Goal: Task Accomplishment & Management: Manage account settings

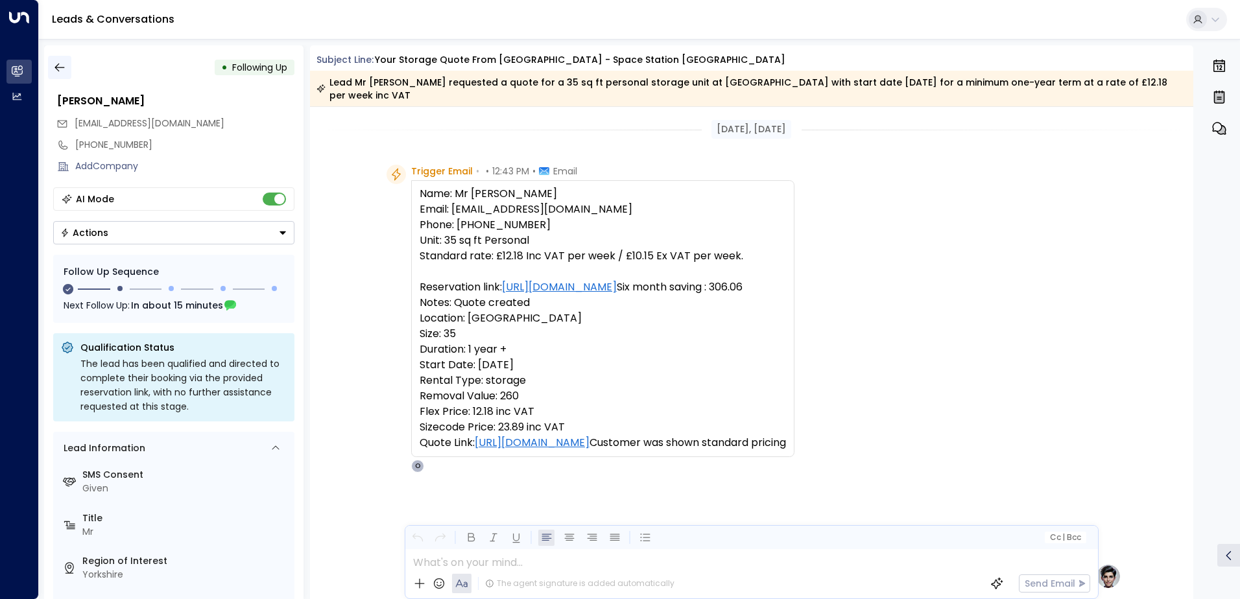
click at [64, 70] on icon "button" at bounding box center [59, 67] width 13 height 13
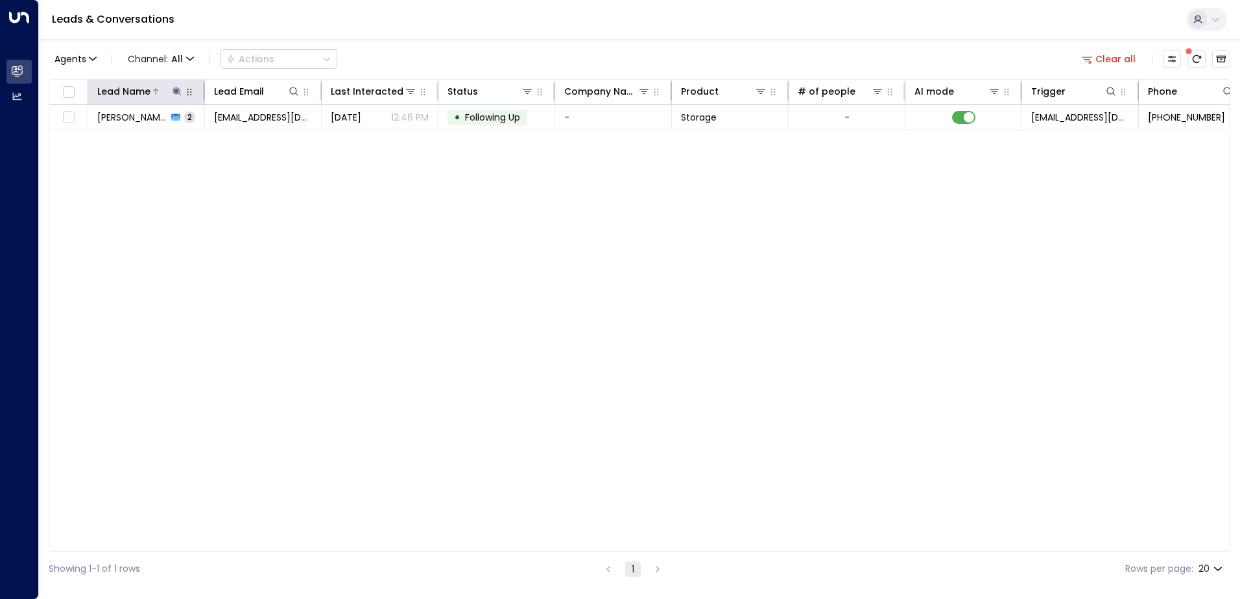
click at [182, 89] on icon at bounding box center [177, 91] width 10 height 10
type input "*"
type input "*******"
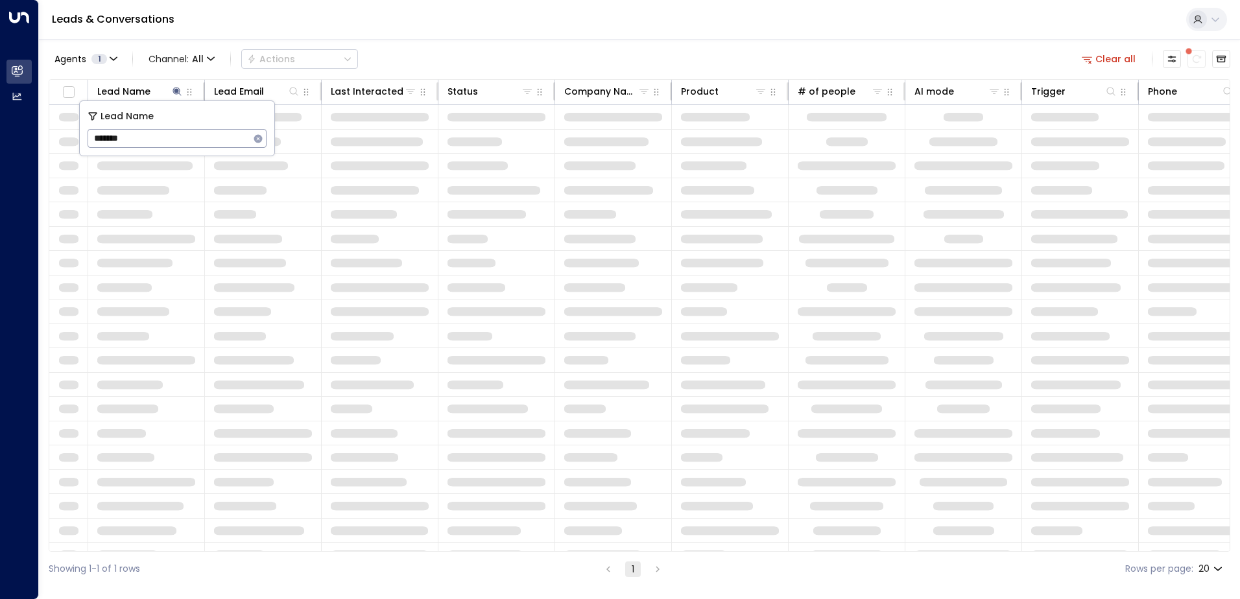
click at [438, 25] on div "Leads & Conversations" at bounding box center [639, 20] width 1201 height 40
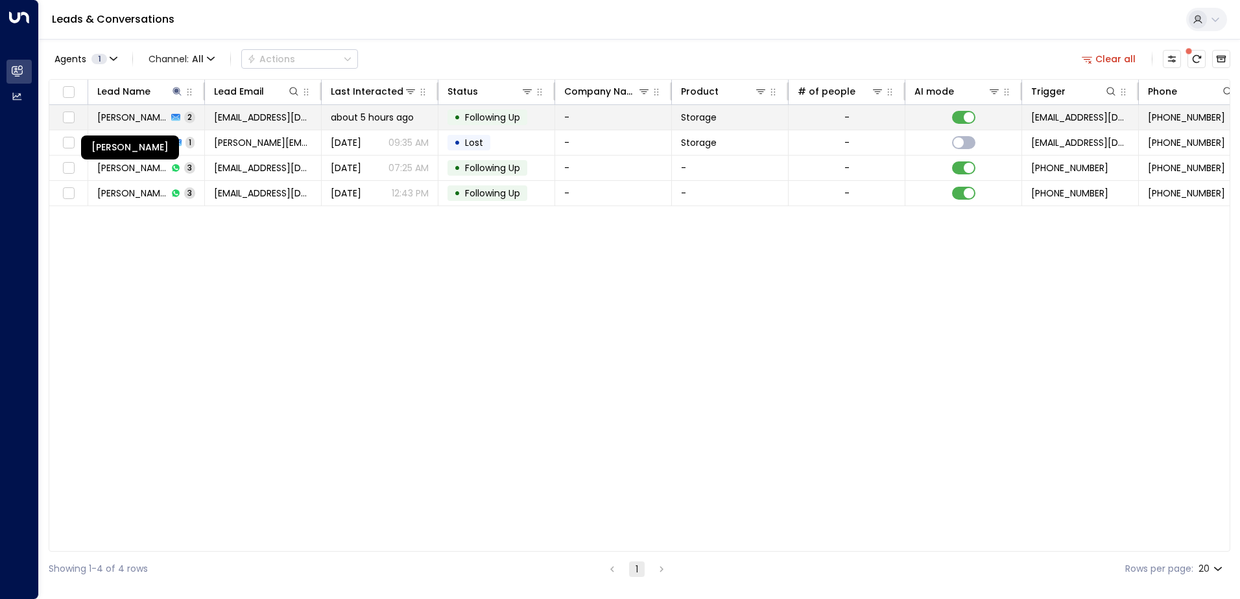
click at [151, 113] on span "[PERSON_NAME]" at bounding box center [132, 117] width 70 height 13
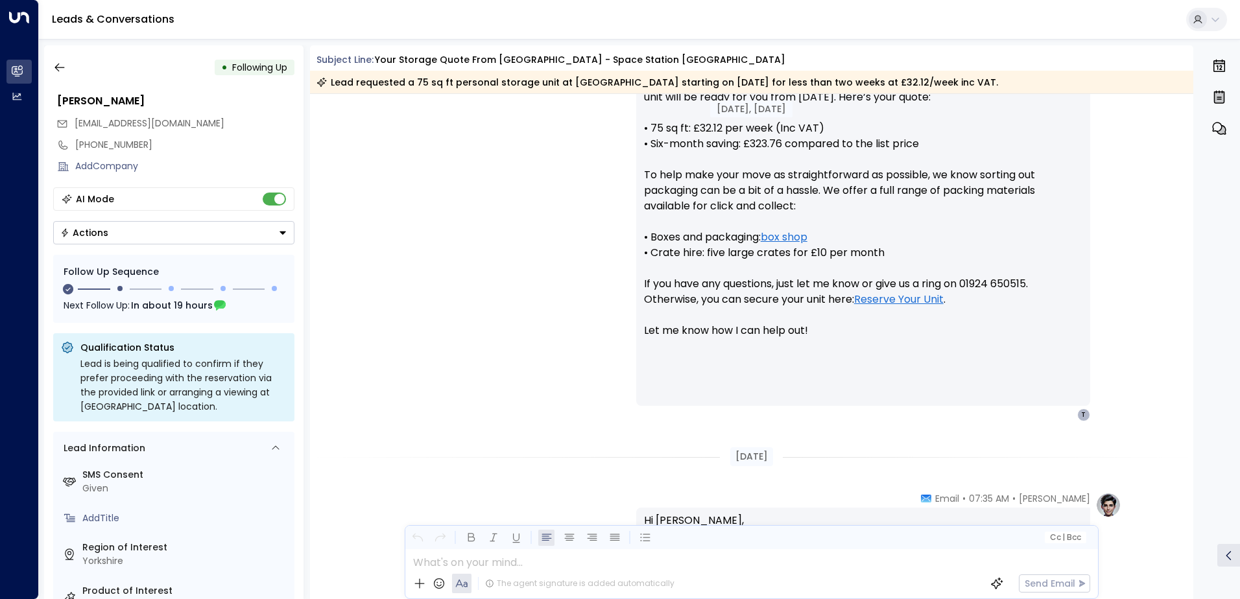
scroll to position [204, 0]
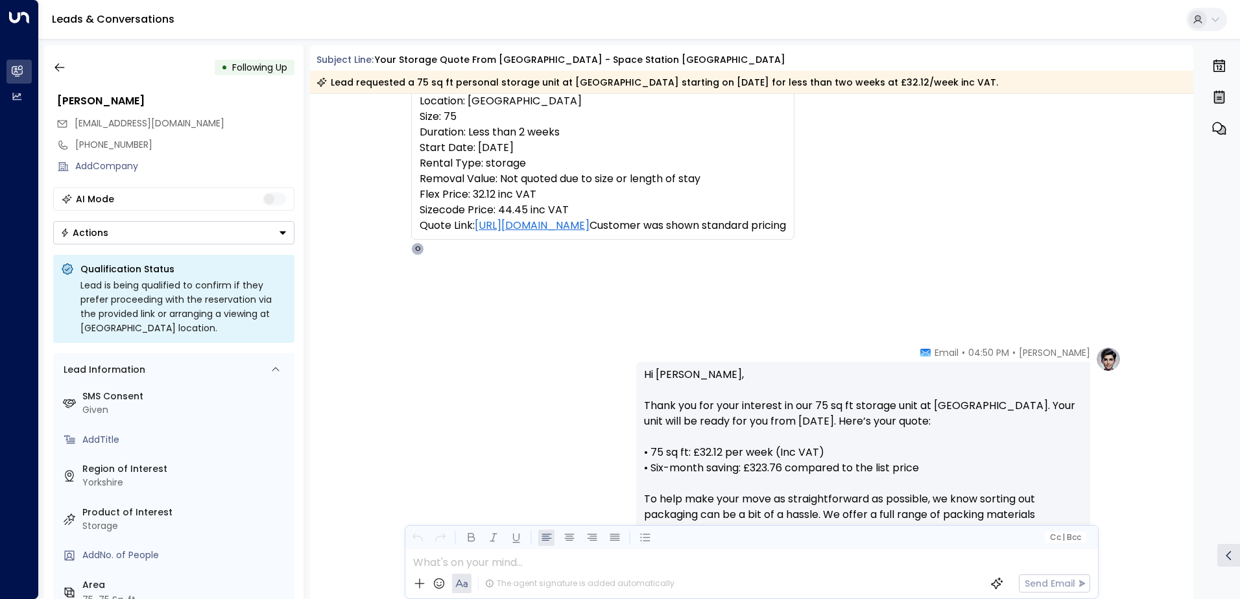
click at [279, 235] on icon "Button group with a nested menu" at bounding box center [282, 232] width 9 height 9
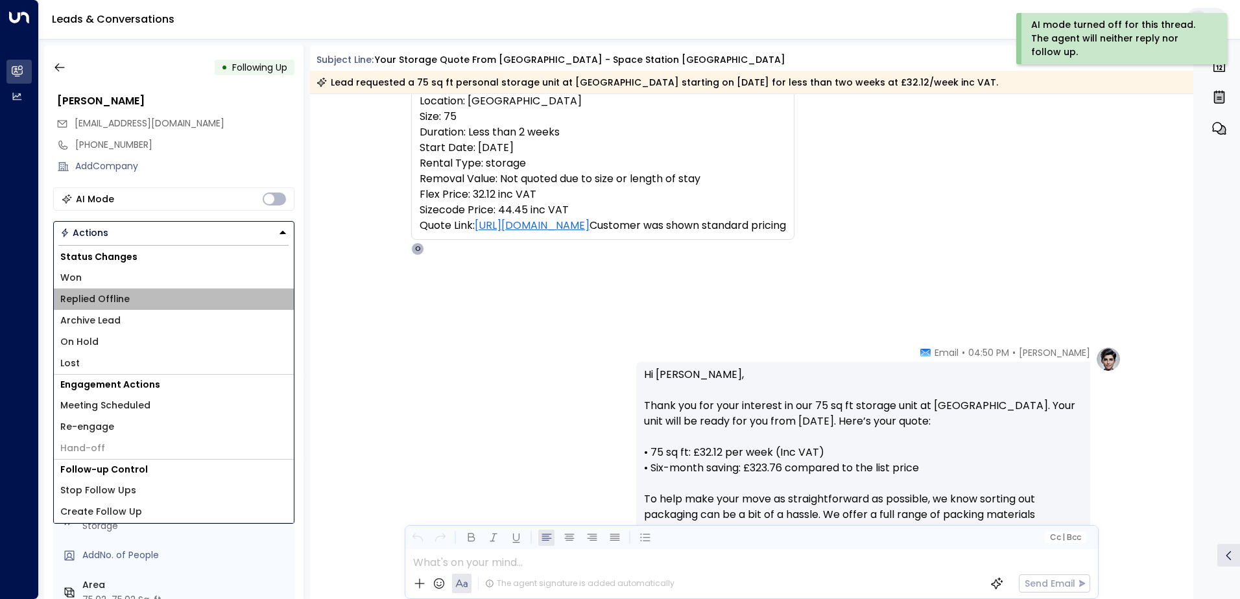
click at [136, 301] on li "Replied Offline" at bounding box center [174, 299] width 240 height 21
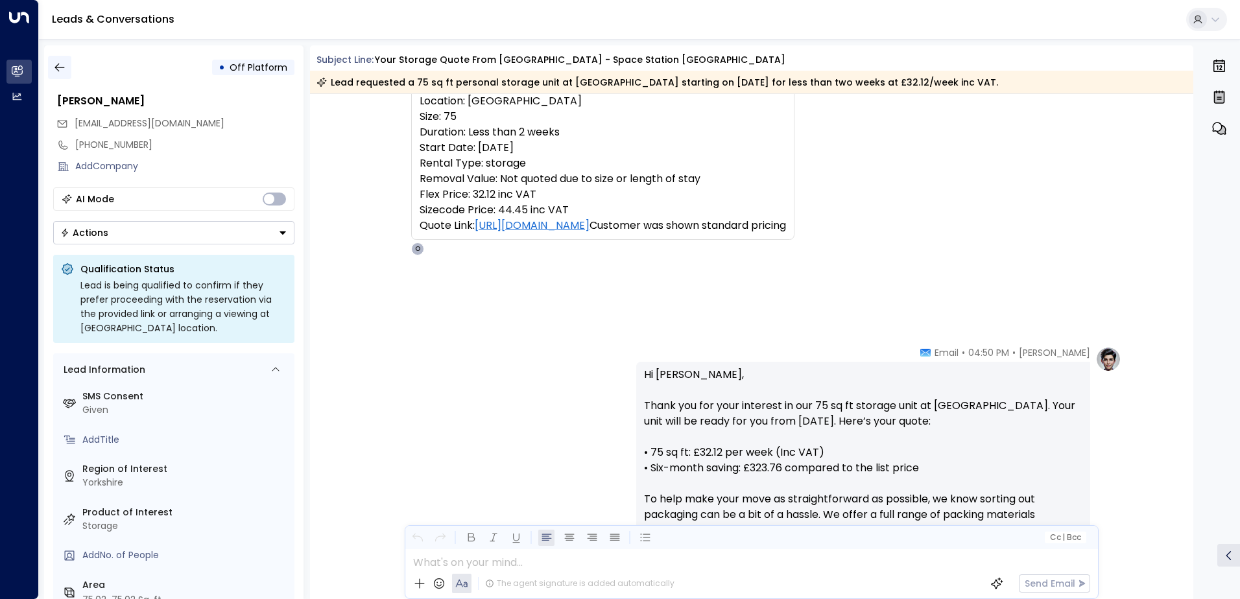
click at [60, 65] on icon "button" at bounding box center [59, 67] width 13 height 13
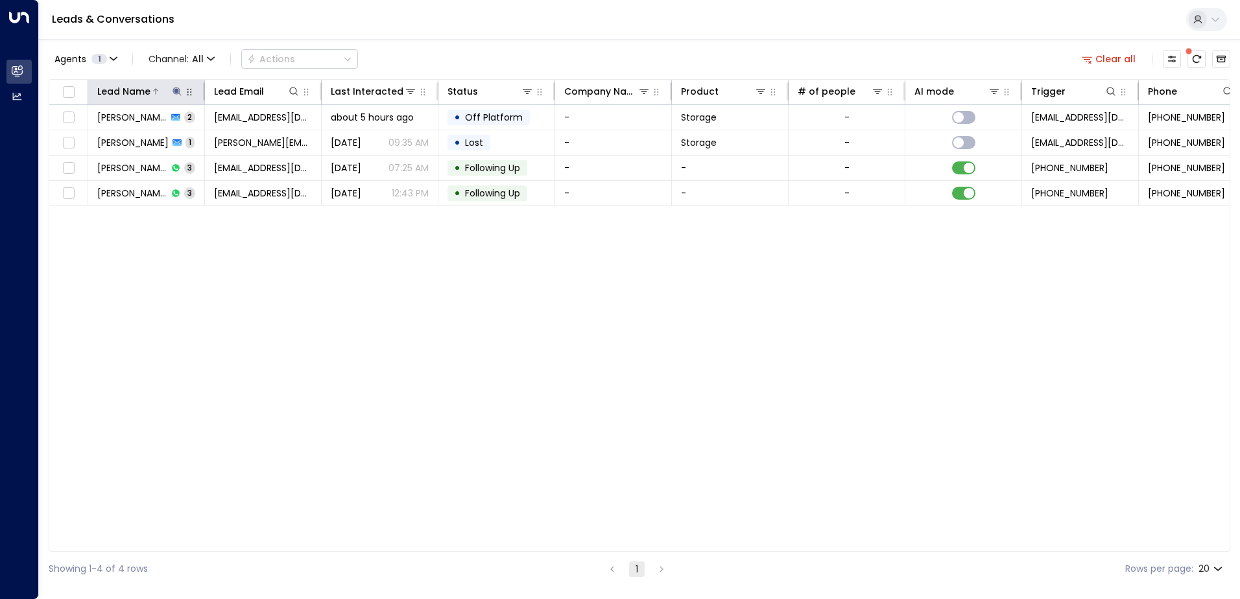
click at [176, 89] on icon at bounding box center [176, 91] width 8 height 8
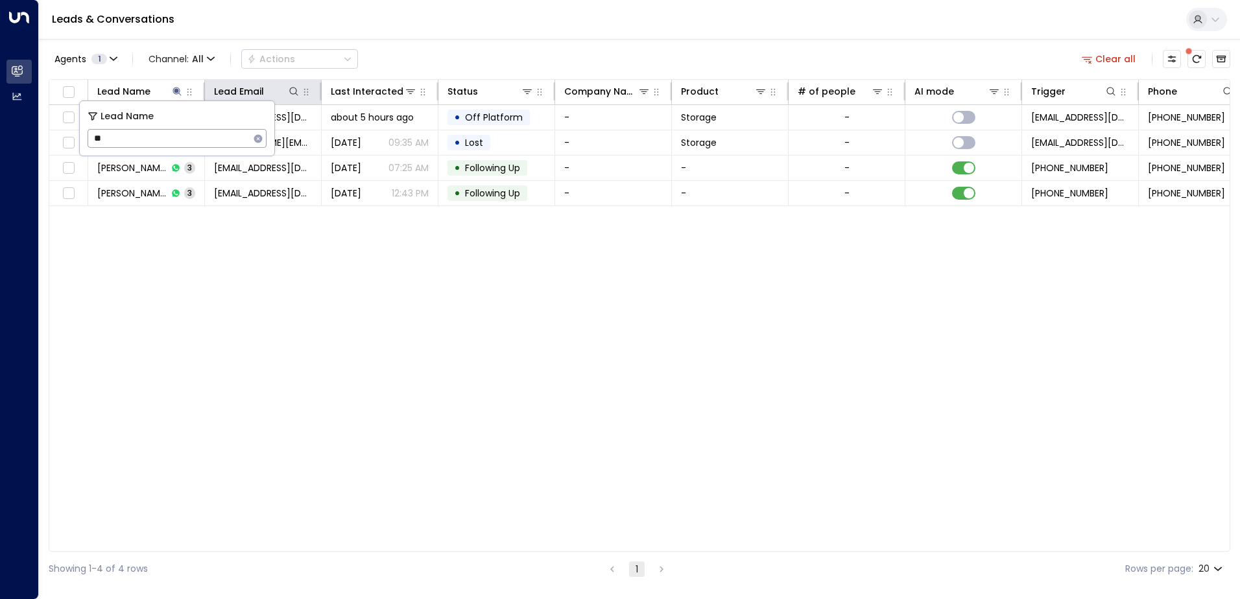
type input "*"
type input "*****"
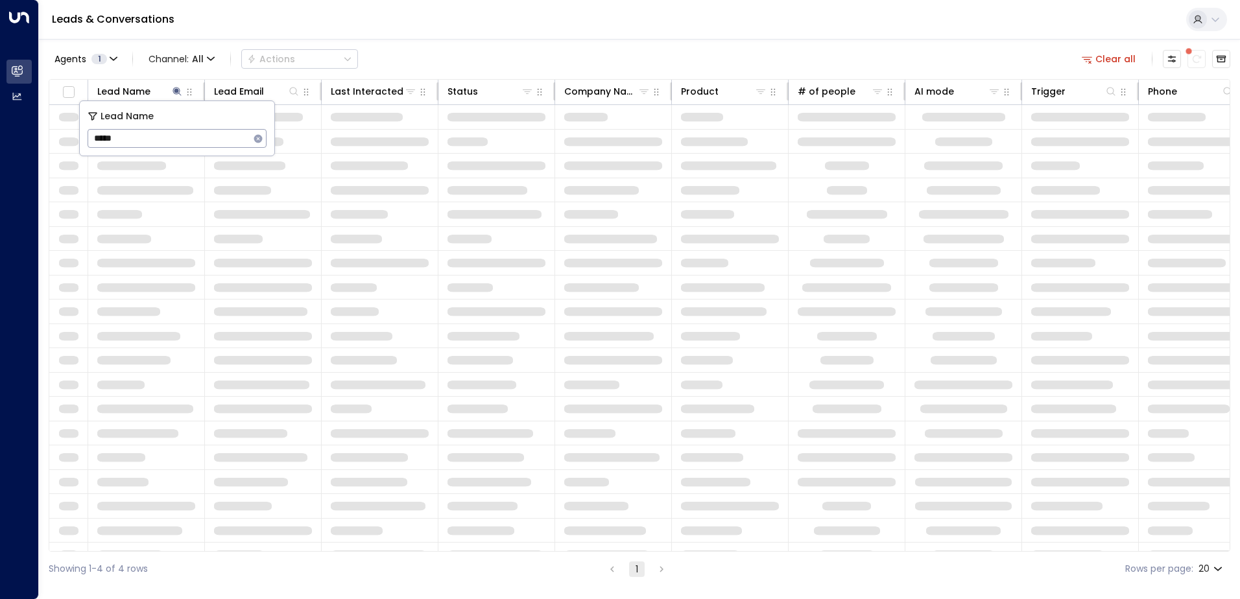
click at [574, 52] on div "Agents 1 Channel: All Actions Clear all" at bounding box center [639, 58] width 1181 height 27
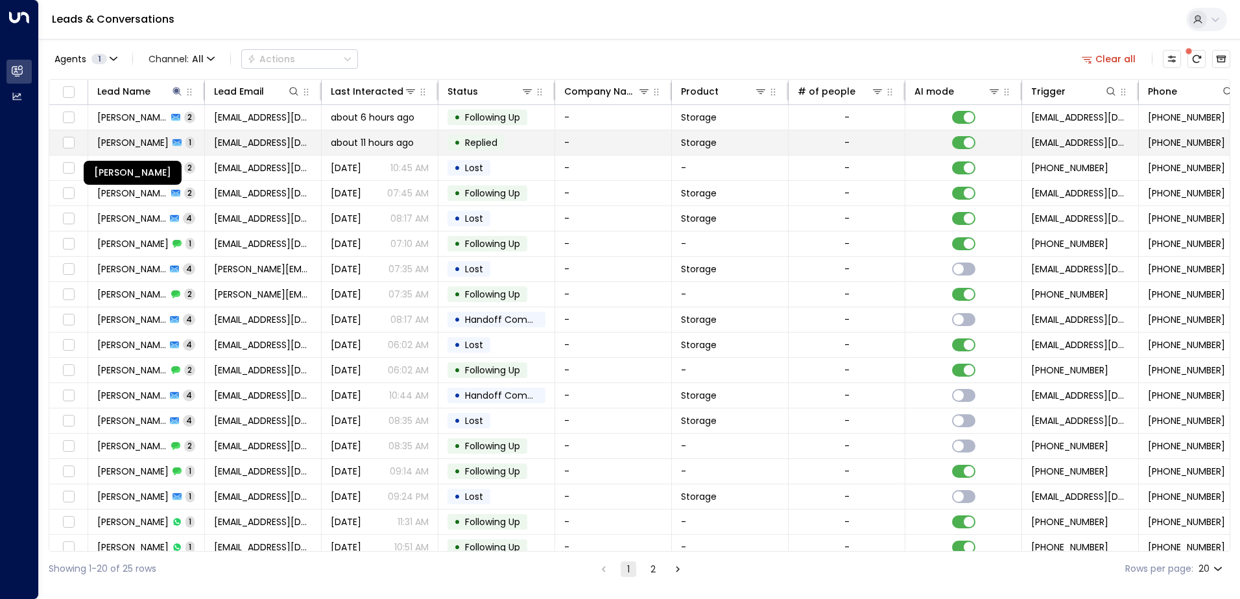
click at [140, 146] on span "[PERSON_NAME]" at bounding box center [132, 142] width 71 height 13
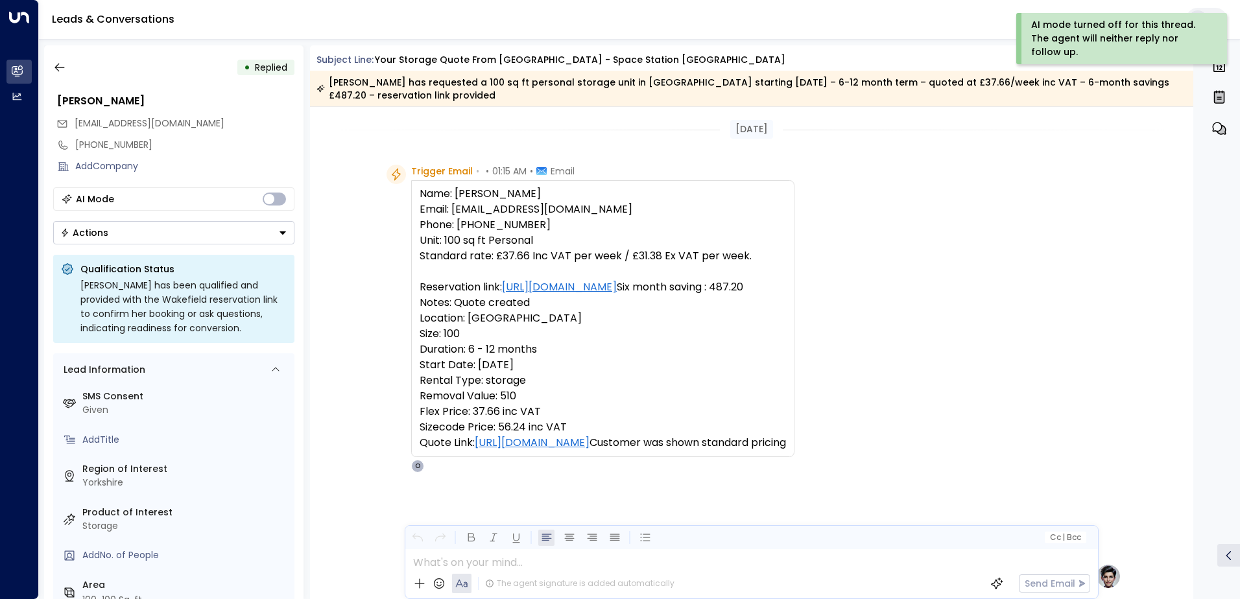
drag, startPoint x: 281, startPoint y: 233, endPoint x: 274, endPoint y: 240, distance: 9.6
click at [281, 234] on icon "Button group with a nested menu" at bounding box center [282, 232] width 9 height 9
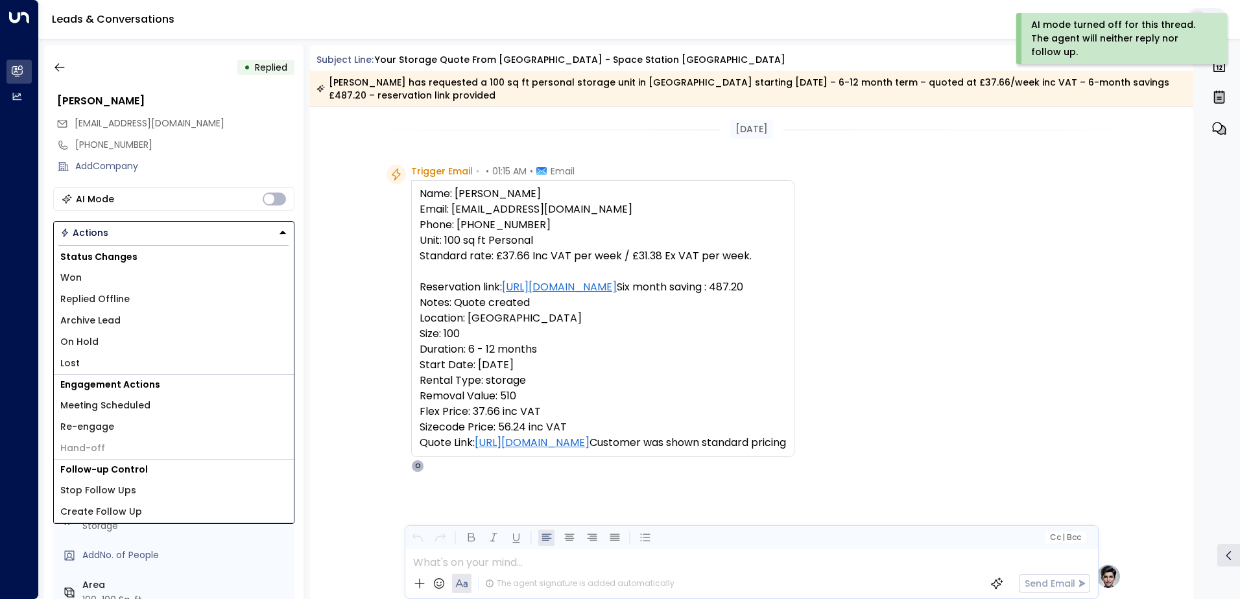
click at [131, 302] on li "Replied Offline" at bounding box center [174, 299] width 240 height 21
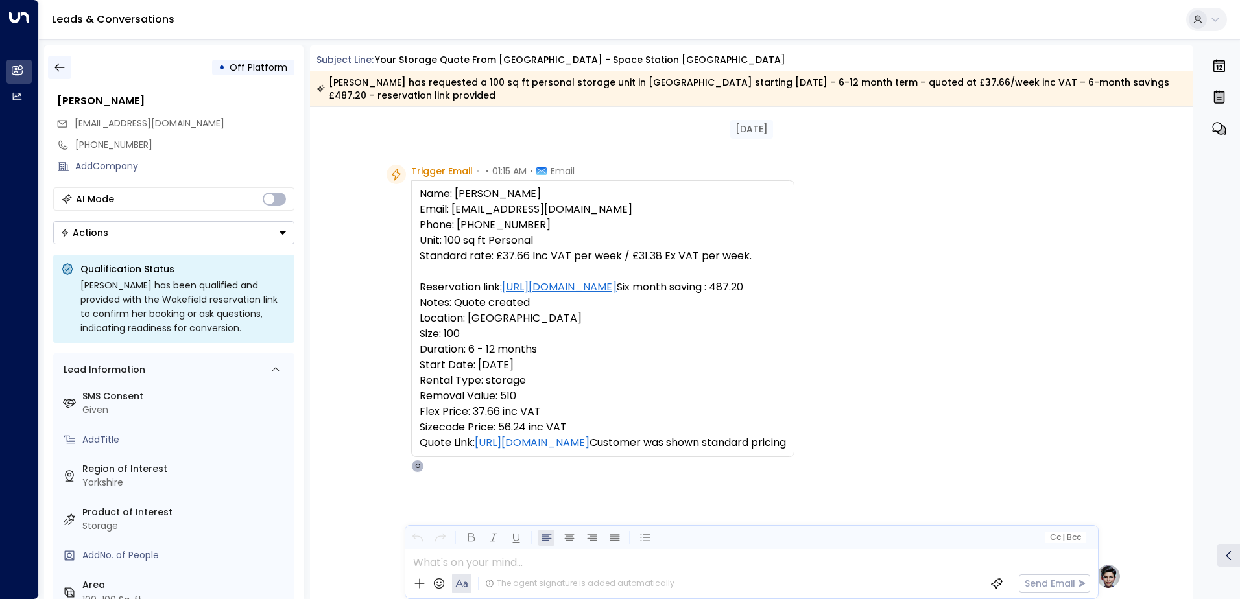
click at [59, 65] on icon "button" at bounding box center [59, 67] width 13 height 13
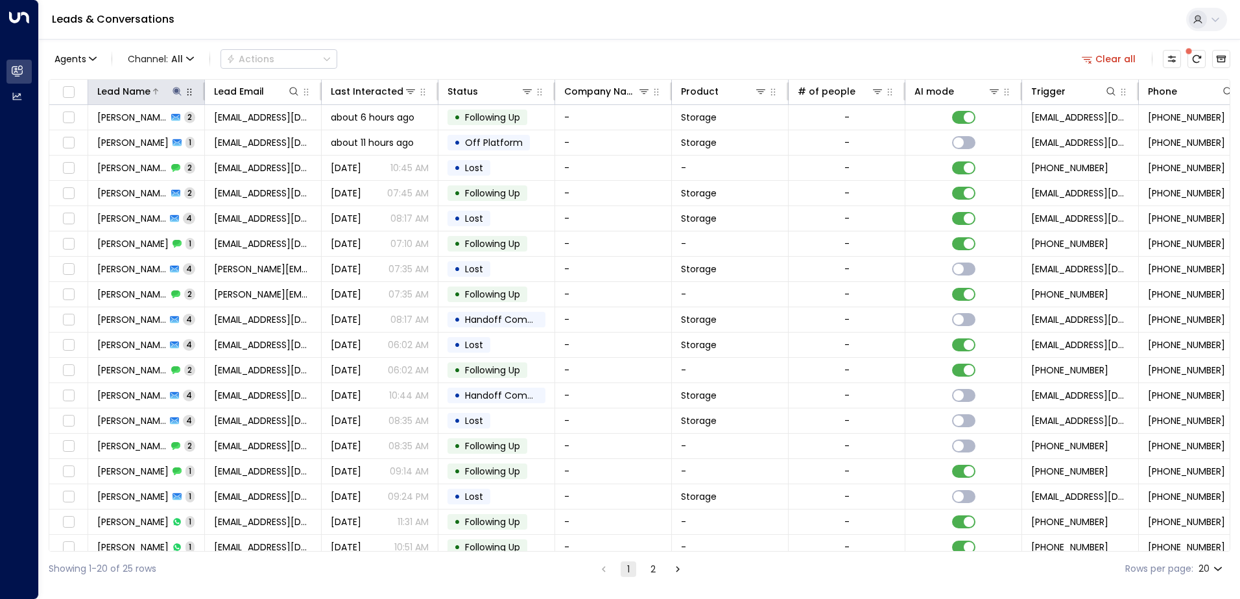
click at [173, 91] on icon at bounding box center [176, 91] width 8 height 8
type input "*"
type input "*******"
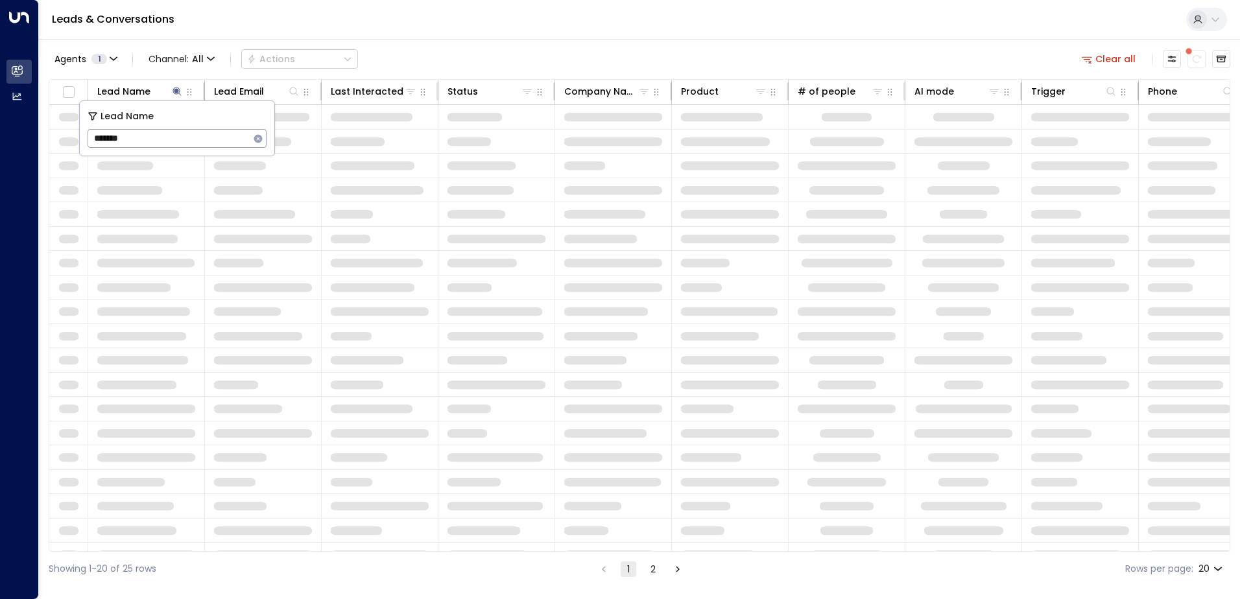
click at [543, 33] on div "Leads & Conversations" at bounding box center [639, 20] width 1201 height 40
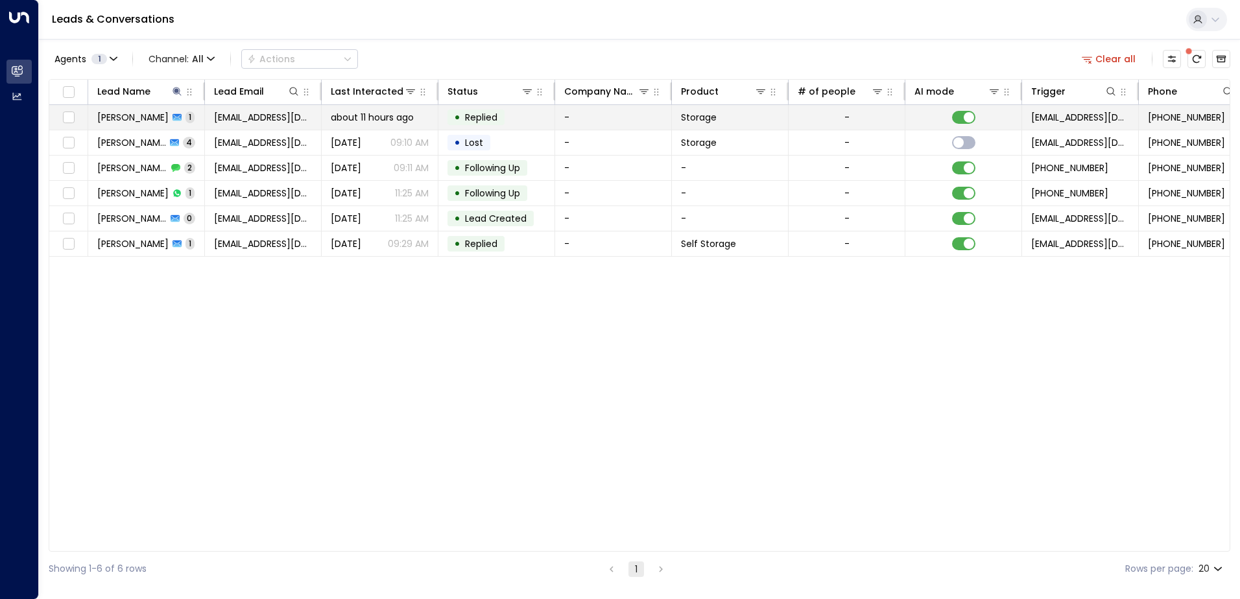
click at [128, 119] on span "[PERSON_NAME]" at bounding box center [132, 117] width 71 height 13
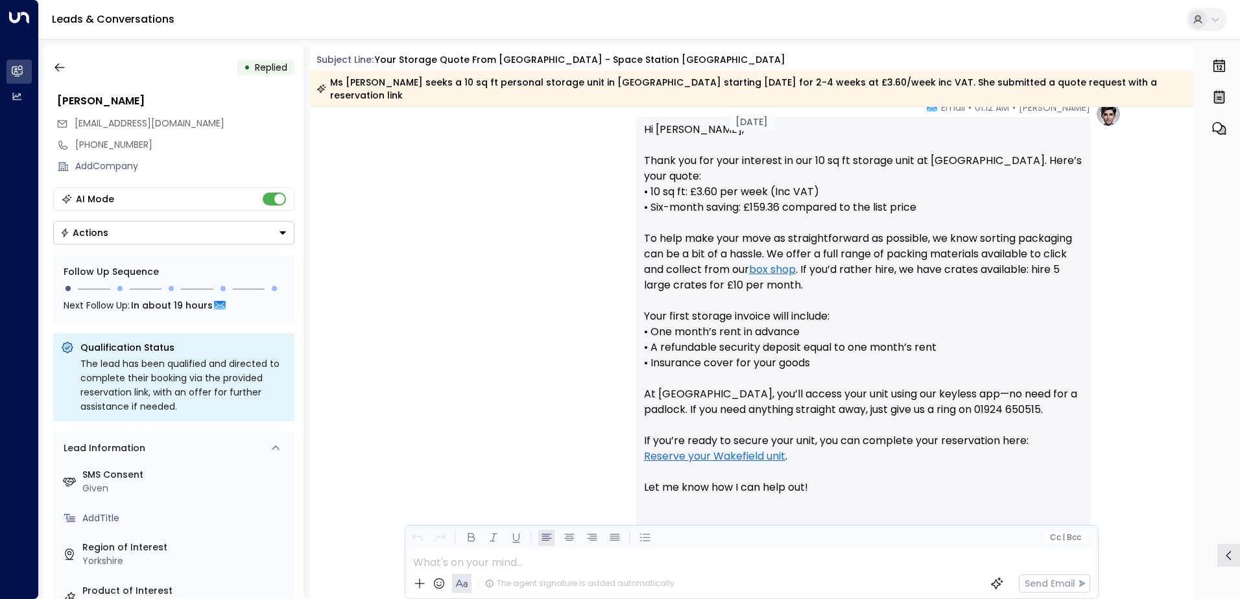
scroll to position [543, 0]
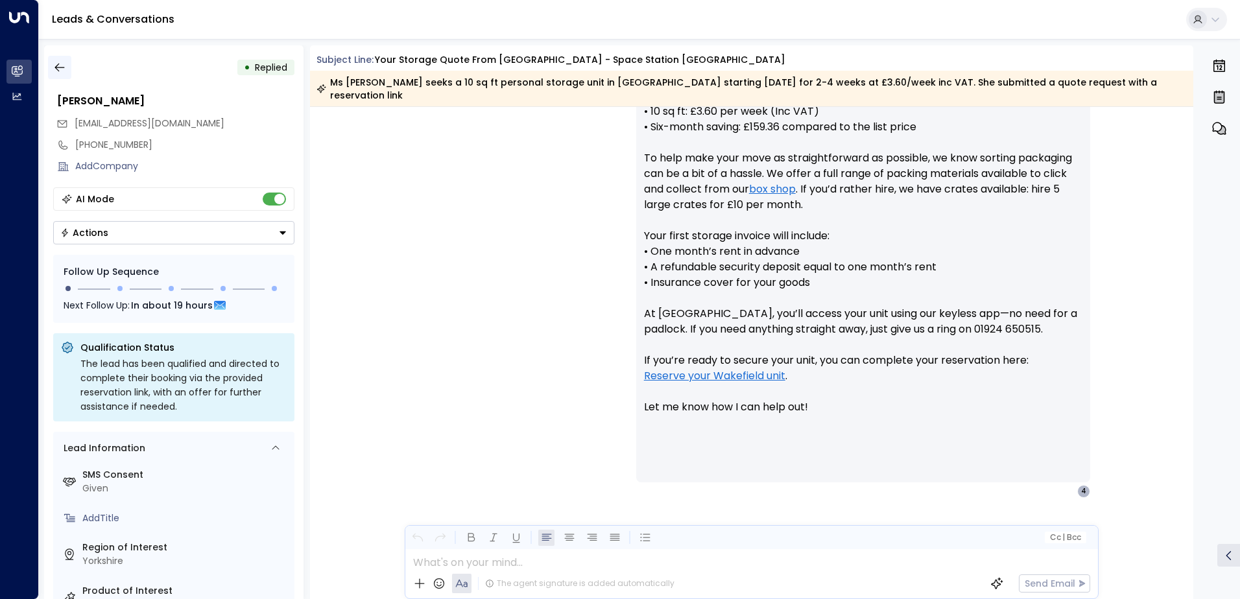
click at [63, 69] on icon "button" at bounding box center [59, 67] width 13 height 13
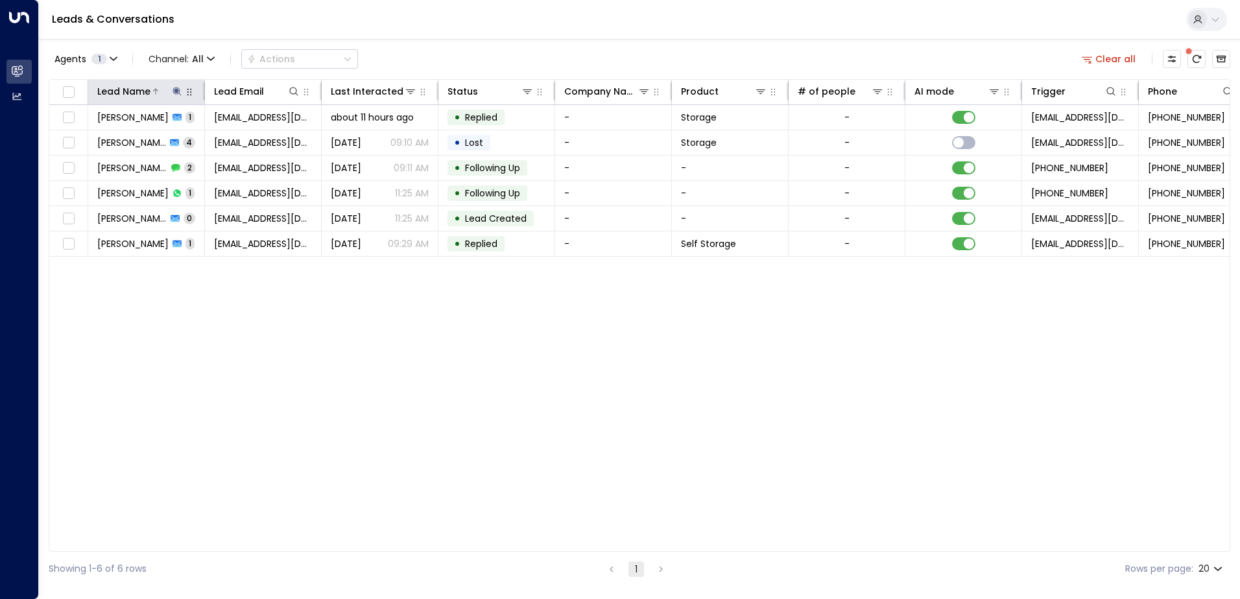
click at [174, 90] on icon at bounding box center [177, 91] width 10 height 10
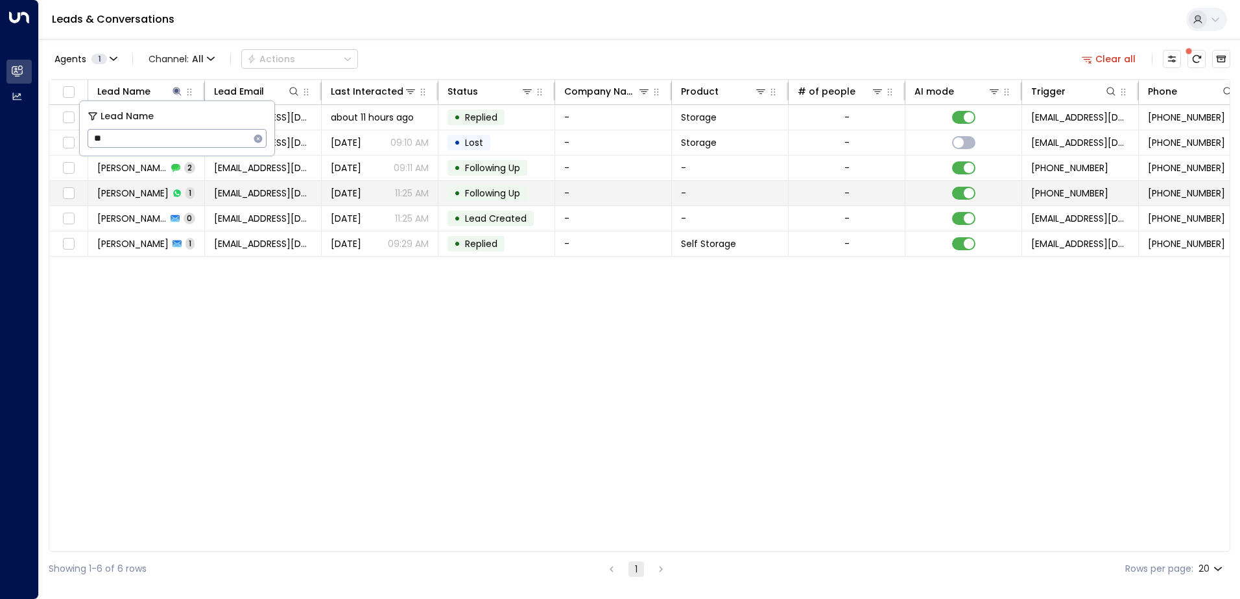
type input "*"
type input "******"
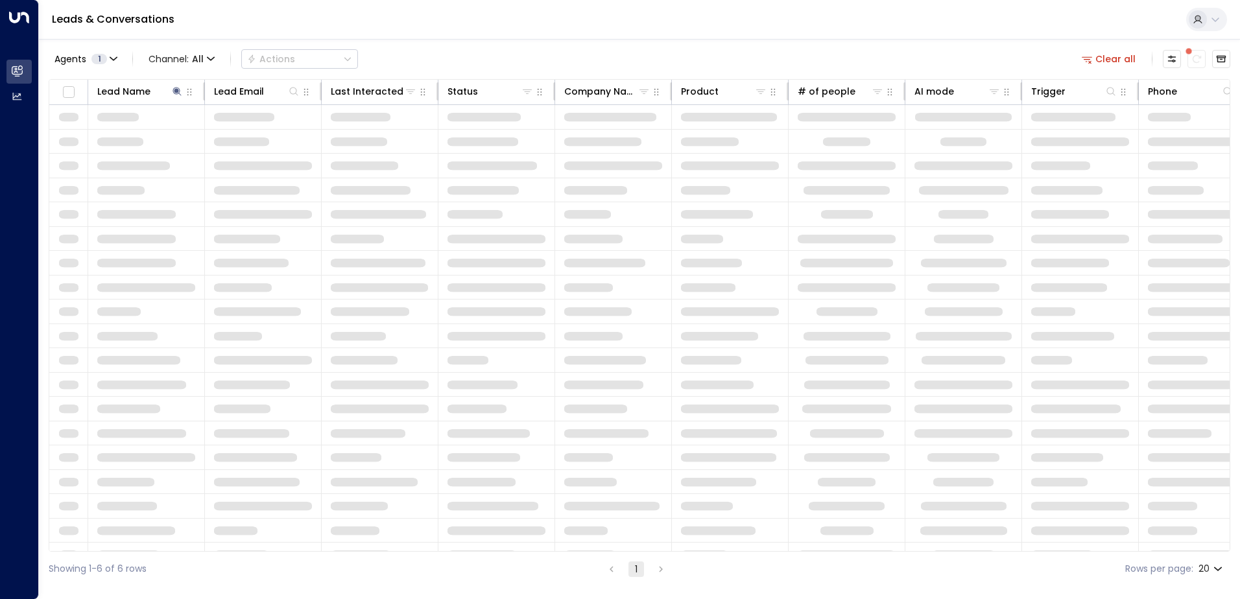
click at [568, 37] on div "Leads & Conversations" at bounding box center [639, 20] width 1201 height 40
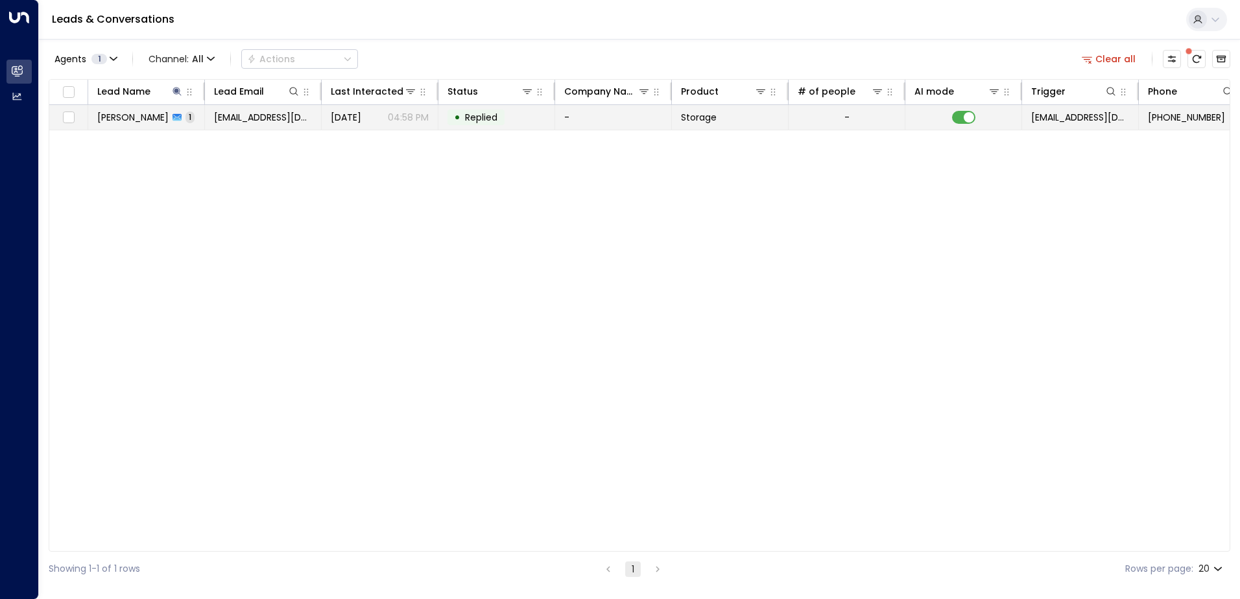
click at [133, 115] on span "[PERSON_NAME]" at bounding box center [132, 117] width 71 height 13
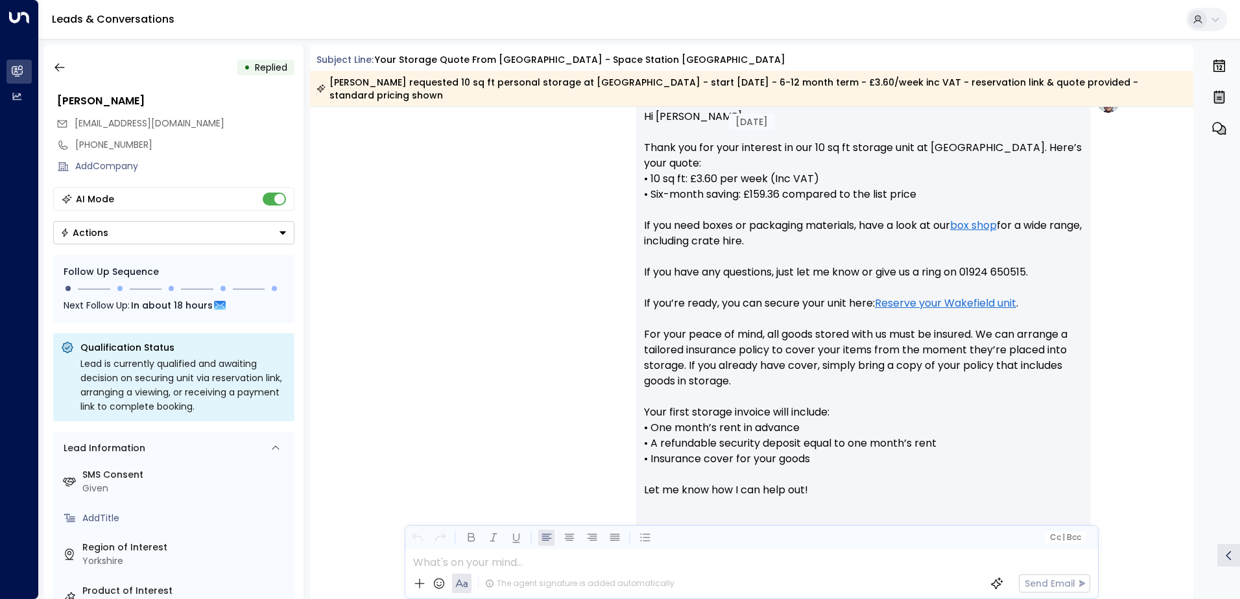
scroll to position [558, 0]
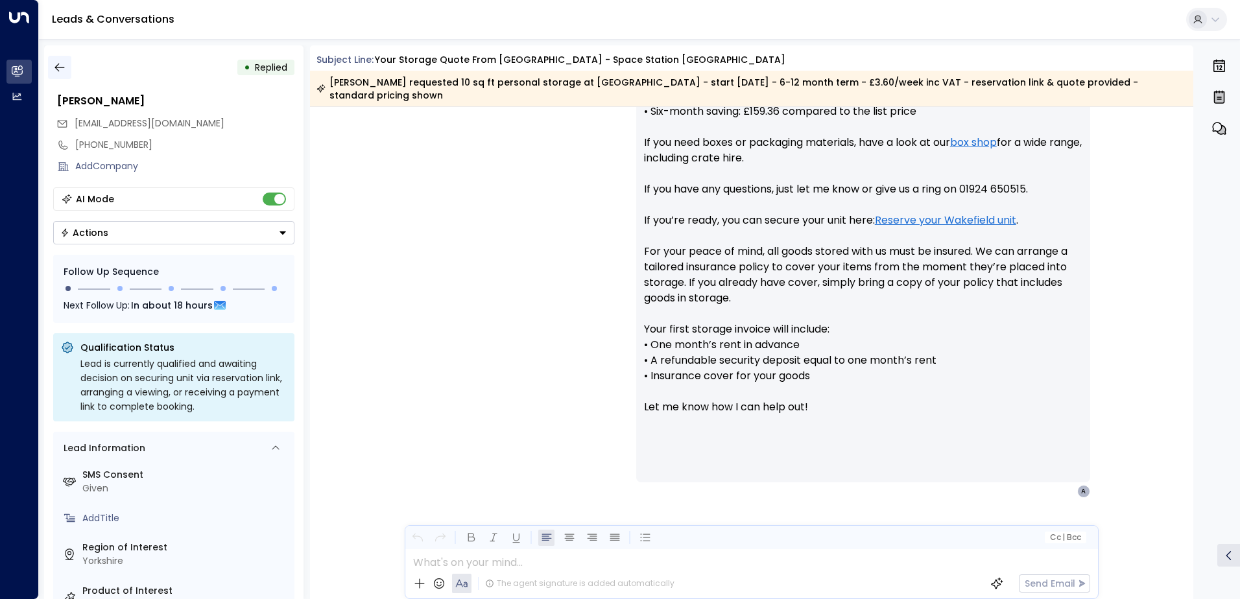
click at [58, 69] on icon "button" at bounding box center [59, 67] width 13 height 13
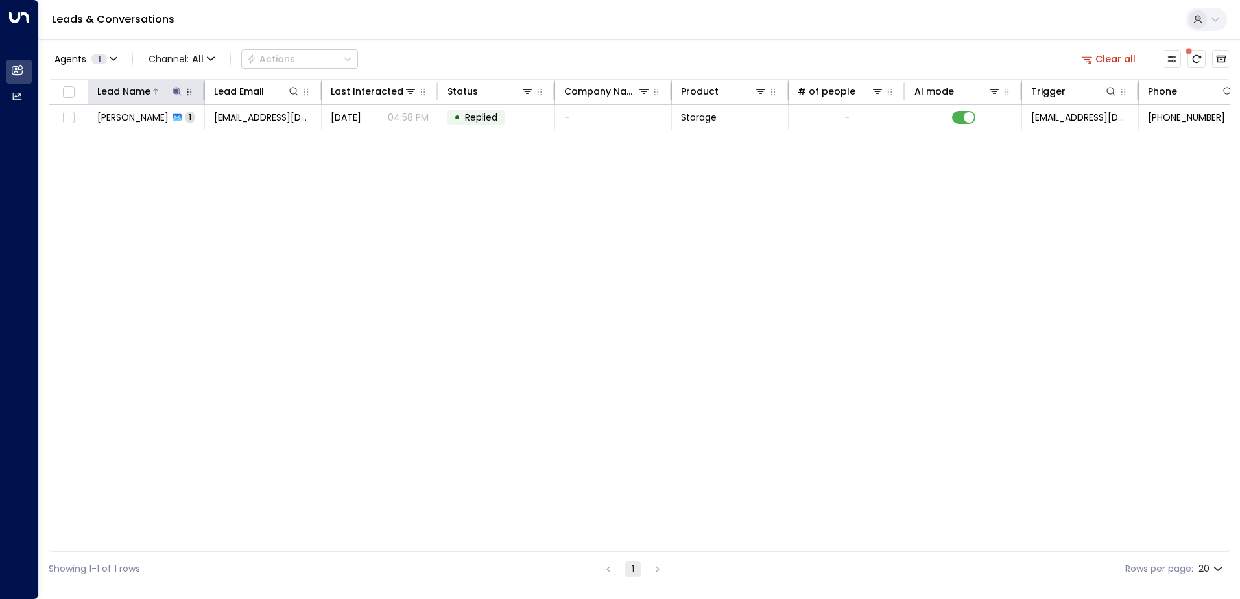
click at [176, 91] on icon at bounding box center [176, 91] width 8 height 8
type input "*"
type input "*******"
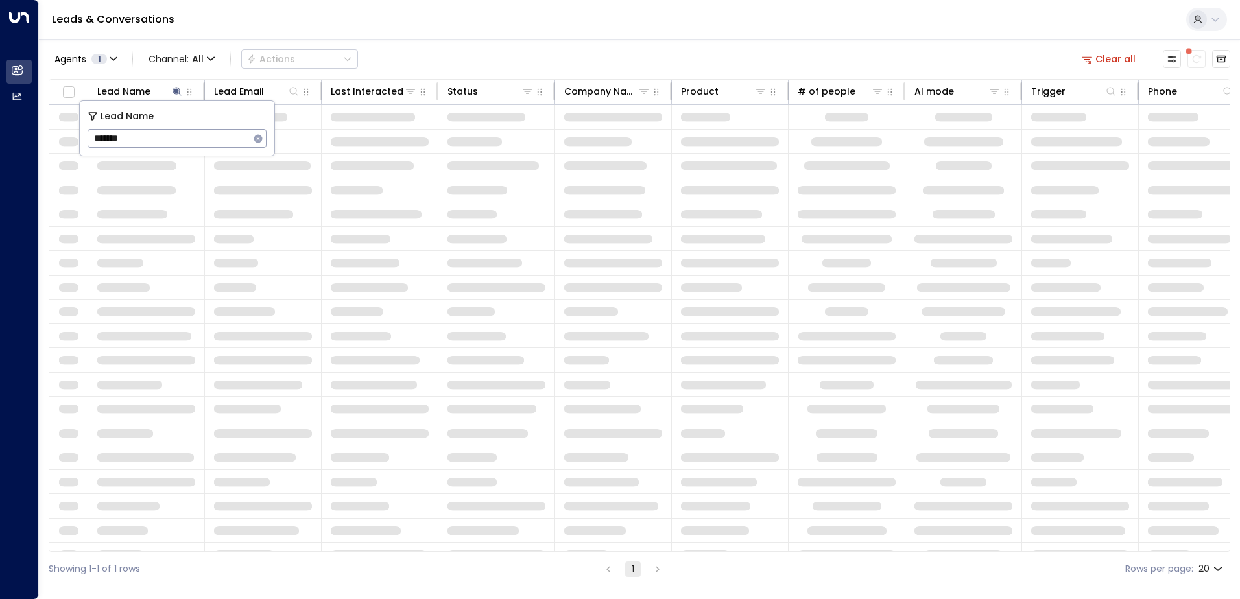
click at [488, 25] on div "Leads & Conversations" at bounding box center [639, 20] width 1201 height 40
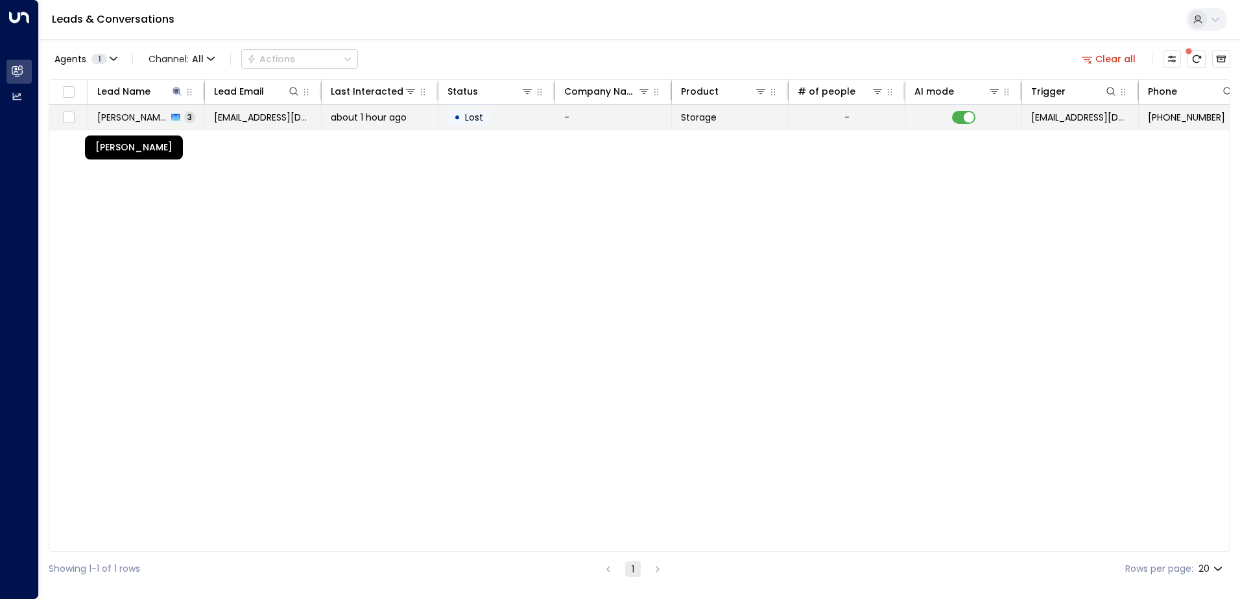
click at [143, 123] on span "[PERSON_NAME]" at bounding box center [132, 117] width 70 height 13
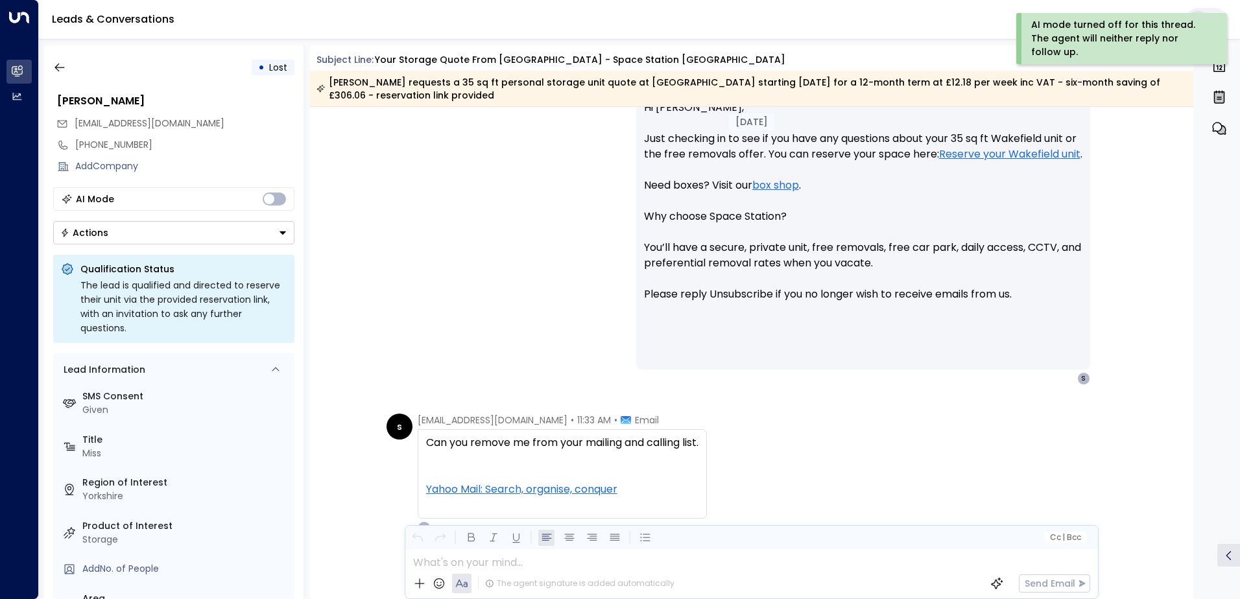
scroll to position [1221, 0]
